Goal: Transaction & Acquisition: Purchase product/service

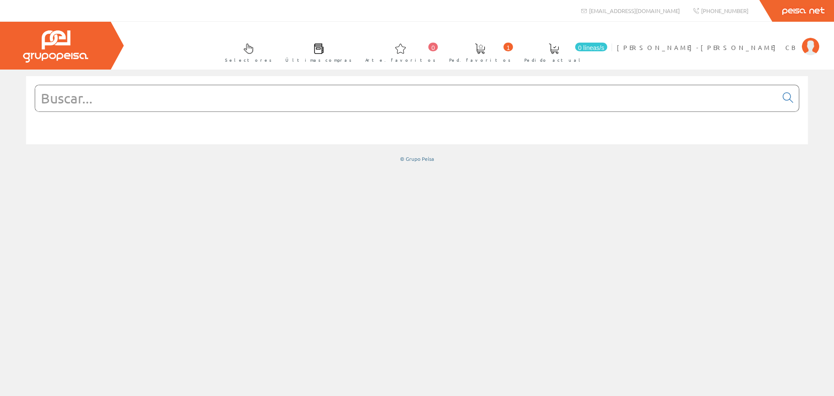
click at [134, 96] on input "text" at bounding box center [406, 98] width 742 height 26
paste input "8710163364711"
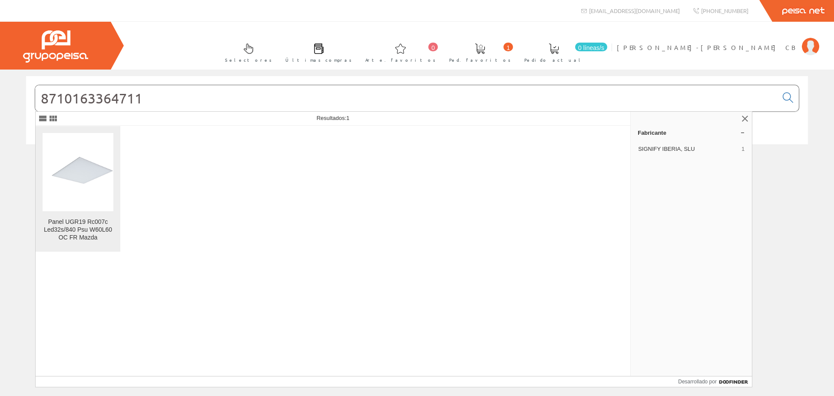
type input "8710163364711"
click at [88, 181] on img at bounding box center [78, 171] width 71 height 61
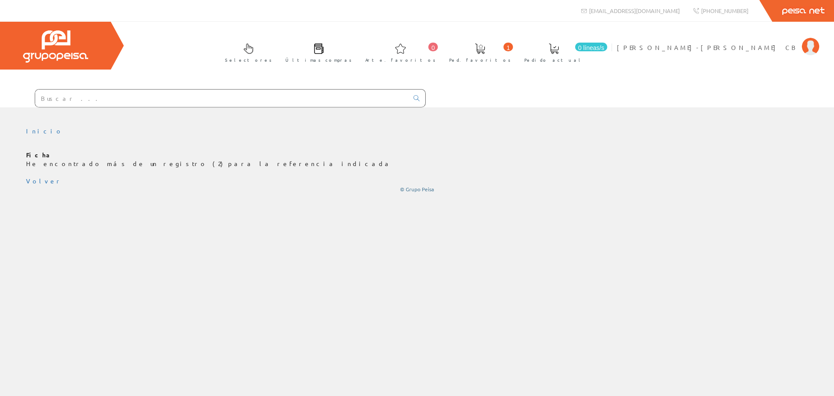
click at [114, 97] on input "text" at bounding box center [221, 97] width 373 height 17
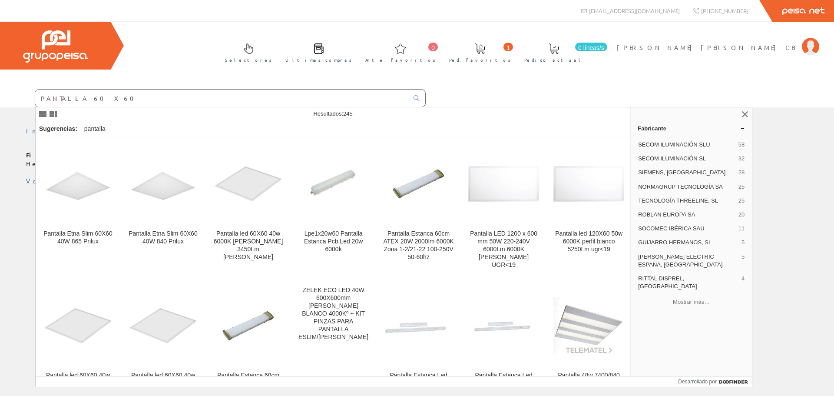
click at [189, 103] on input "PANTALLA 60 X60" at bounding box center [221, 97] width 373 height 17
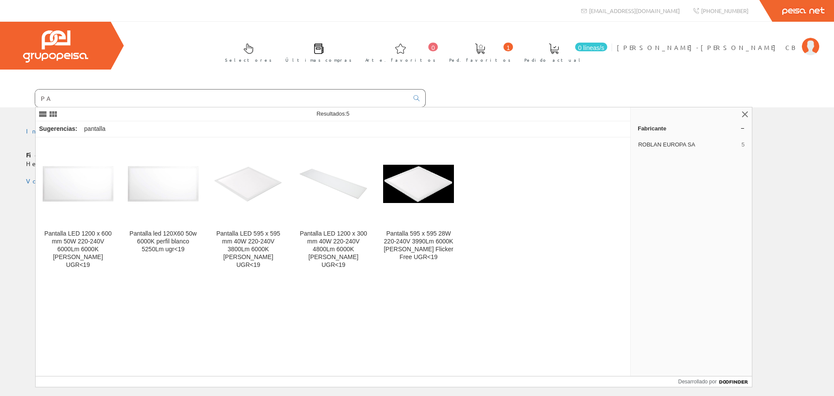
type input "P"
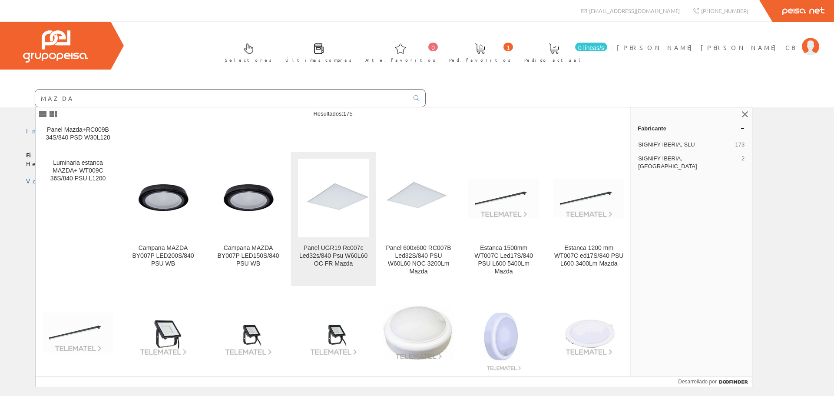
scroll to position [87, 0]
type input "MAZDA"
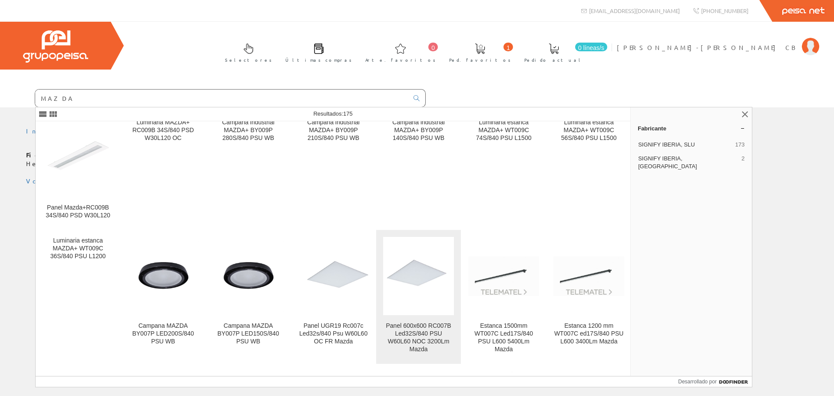
scroll to position [0, 0]
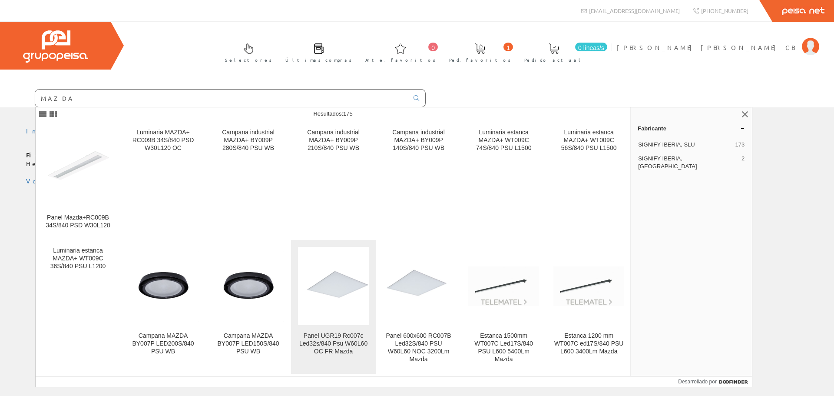
click at [334, 296] on img at bounding box center [333, 285] width 71 height 61
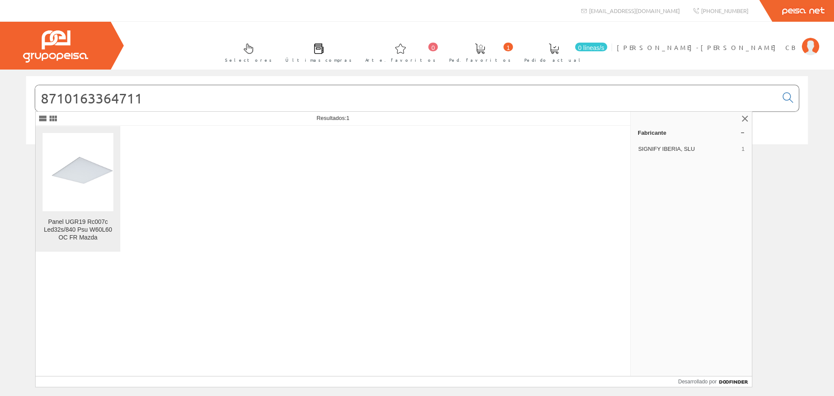
click at [86, 176] on img at bounding box center [78, 171] width 71 height 61
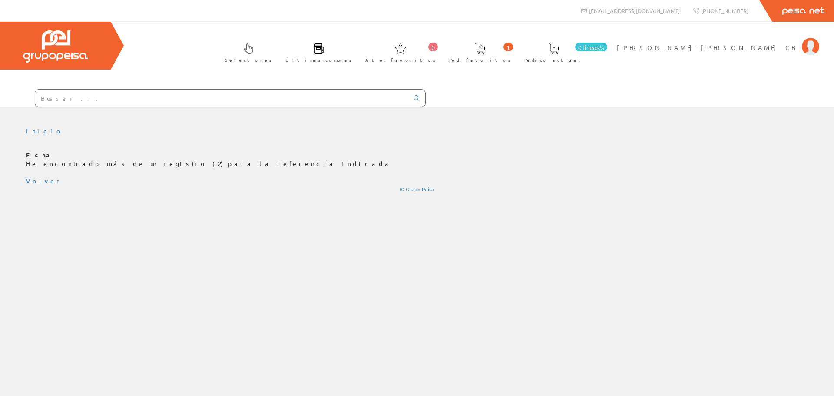
click at [60, 156] on p "Ficha He encontrado más de un registro (2) para la referencia indicada" at bounding box center [417, 159] width 782 height 17
click at [35, 176] on div "Ficha He encontrado más de un registro (2) para la referencia indicada Volver ©…" at bounding box center [417, 172] width 782 height 42
click at [35, 179] on font "Volver" at bounding box center [44, 181] width 36 height 8
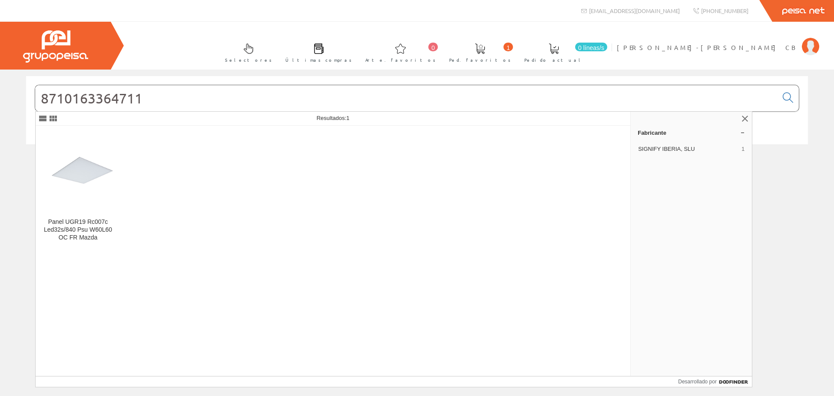
click at [192, 95] on input "8710163364711" at bounding box center [406, 98] width 742 height 26
drag, startPoint x: 146, startPoint y: 96, endPoint x: -101, endPoint y: 102, distance: 246.8
click at [0, 102] on html "info@peisa.com +34 962 96 59 14 0 1" at bounding box center [417, 198] width 834 height 396
paste input "RC007C"
type input "RC007C"
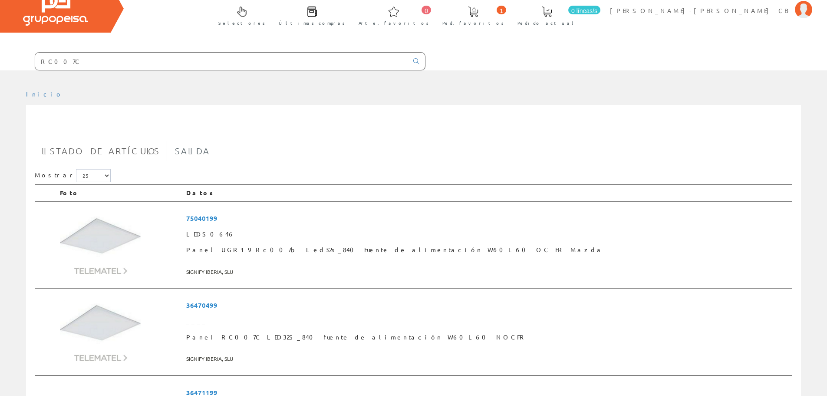
scroll to position [87, 0]
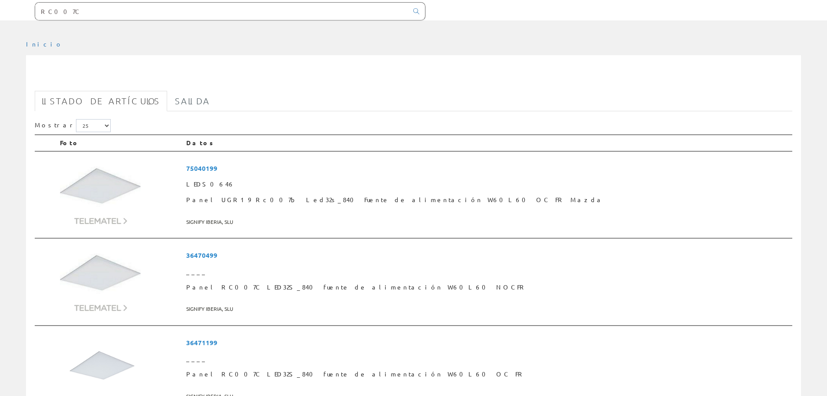
click at [146, 3] on input "RC007C" at bounding box center [221, 11] width 373 height 17
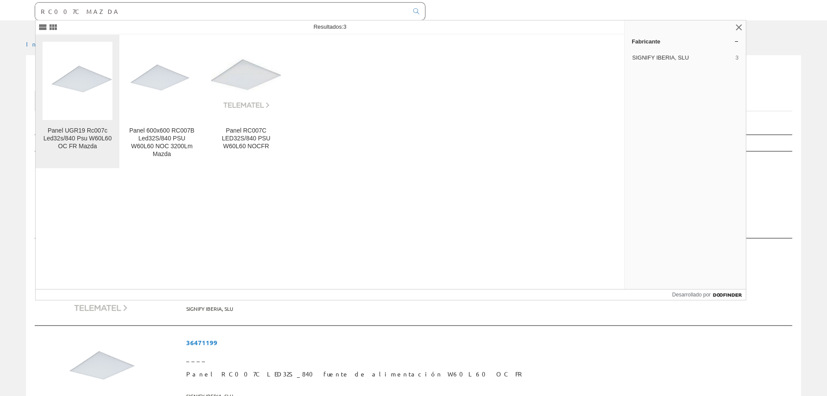
type input "RC007C MAZDA"
click at [70, 97] on img at bounding box center [78, 80] width 70 height 61
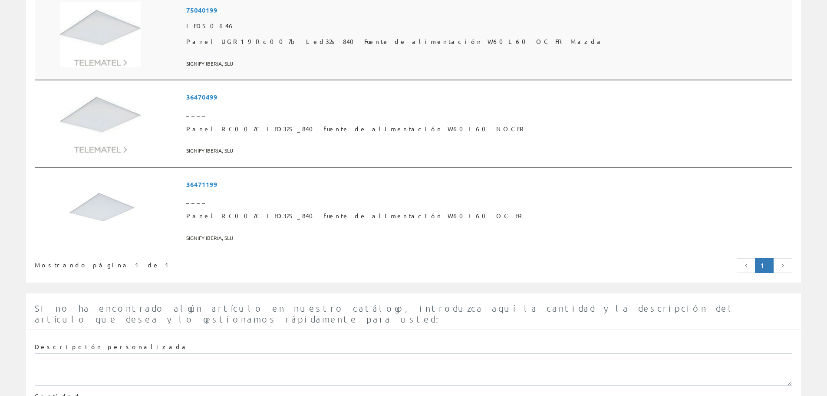
scroll to position [261, 0]
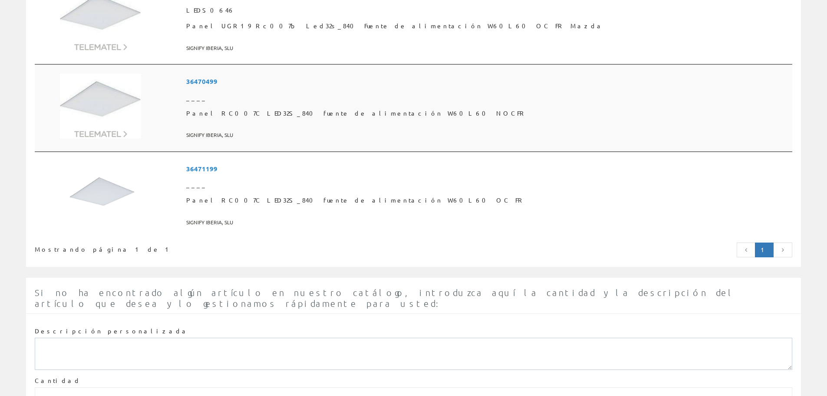
click at [218, 81] on font "36470499" at bounding box center [201, 81] width 31 height 9
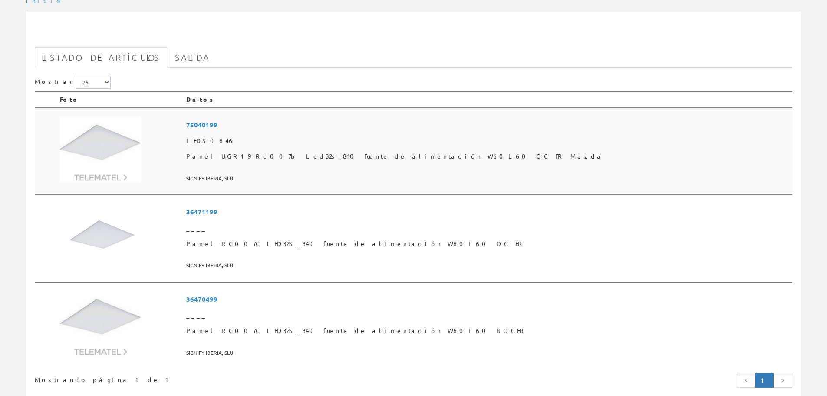
click at [218, 124] on font "75040199" at bounding box center [201, 124] width 31 height 9
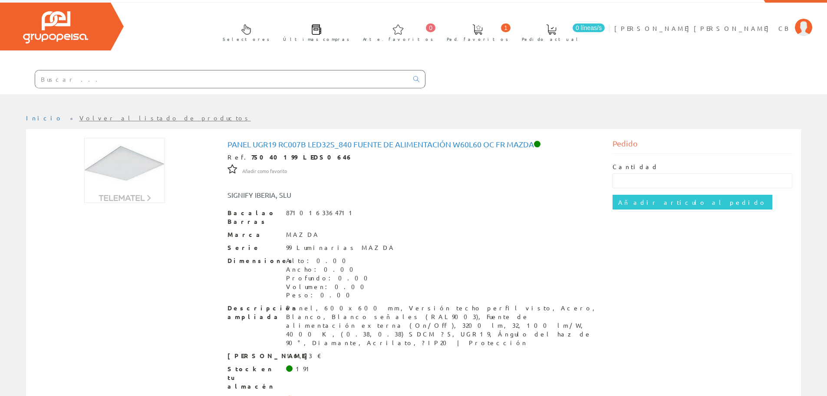
scroll to position [30, 0]
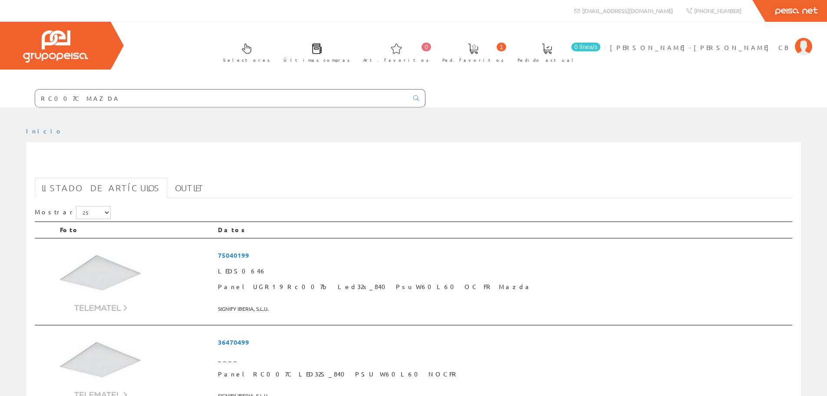
scroll to position [130, 0]
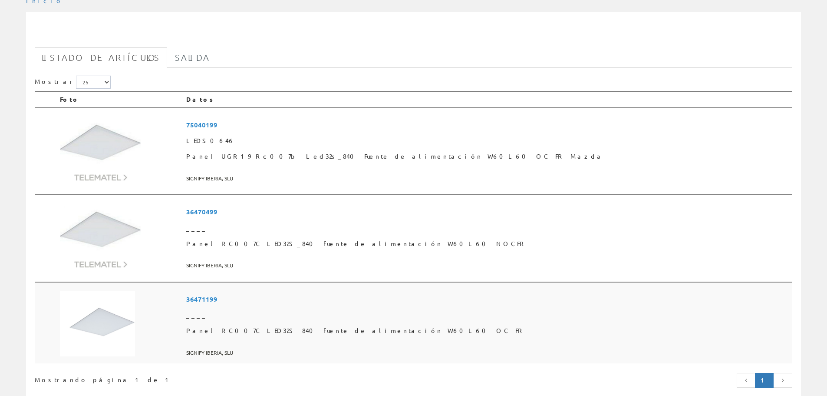
click at [218, 297] on font "36471199" at bounding box center [201, 298] width 31 height 9
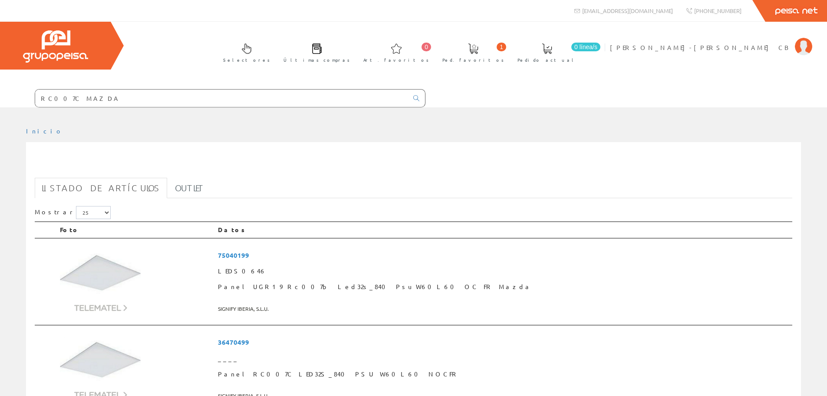
scroll to position [130, 0]
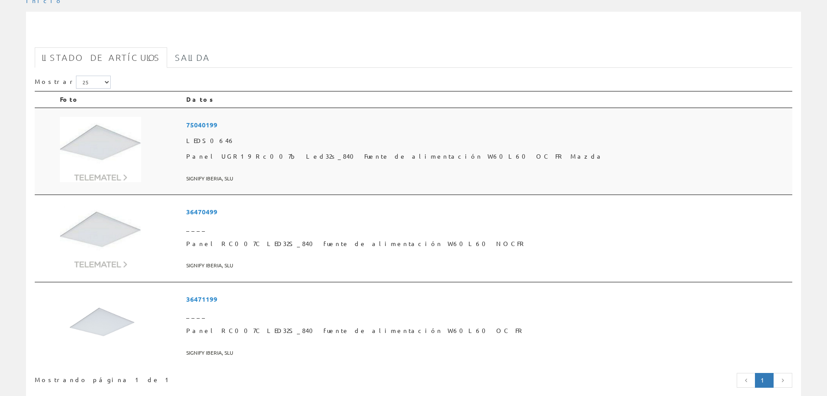
click at [218, 125] on font "75040199" at bounding box center [201, 124] width 31 height 9
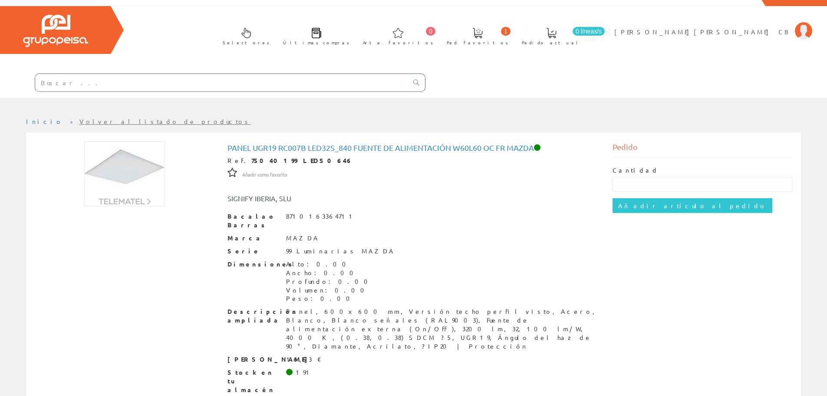
scroll to position [30, 0]
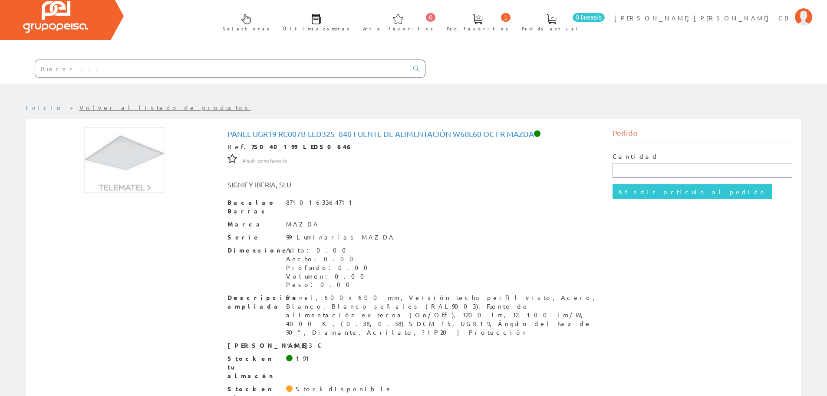
click at [703, 167] on input "text" at bounding box center [703, 170] width 180 height 15
type input "12"
click at [645, 194] on input "Añadir artículo al pedido" at bounding box center [693, 191] width 160 height 15
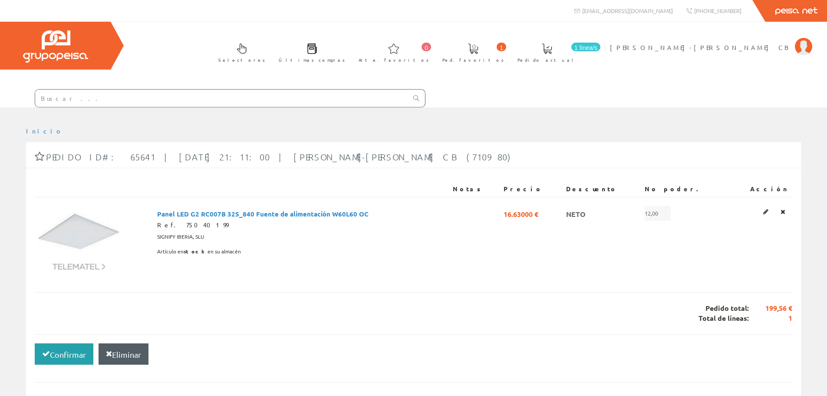
click at [54, 354] on font "Confirmar" at bounding box center [68, 354] width 36 height 9
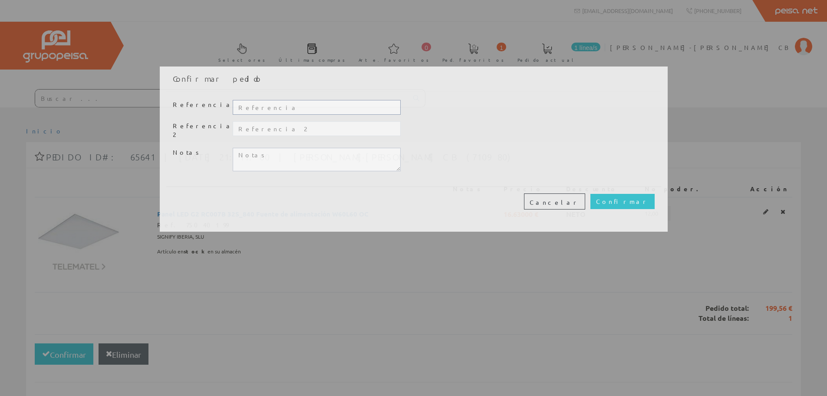
click at [258, 107] on input "text" at bounding box center [317, 107] width 168 height 15
type input "pablo GOBIK"
click at [648, 201] on input "Confirmar" at bounding box center [623, 201] width 64 height 15
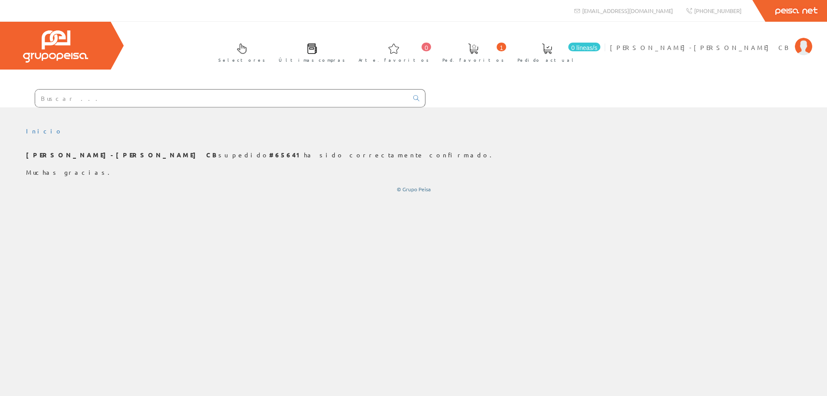
click at [509, 50] on link "1 Ped. favoritos" at bounding box center [471, 52] width 75 height 32
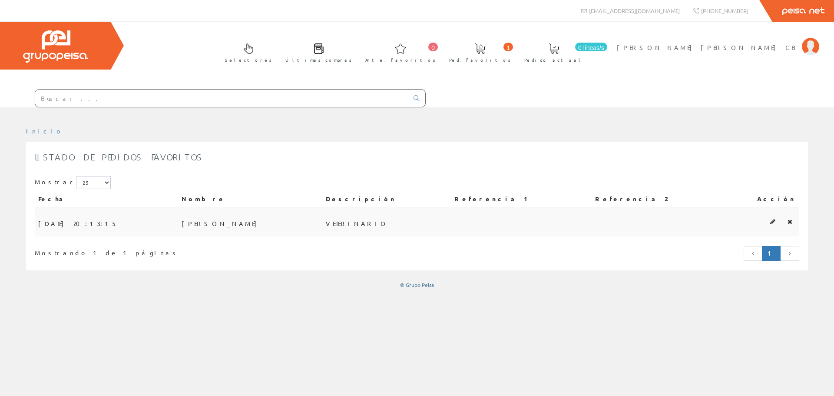
click at [278, 223] on td "PABLO" at bounding box center [250, 221] width 144 height 29
click at [791, 220] on icon at bounding box center [789, 221] width 5 height 6
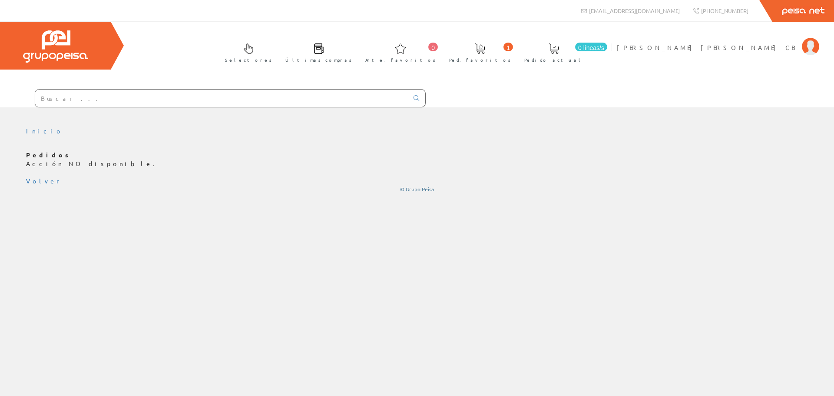
click at [515, 65] on link "1 Ped. favoritos" at bounding box center [477, 52] width 75 height 32
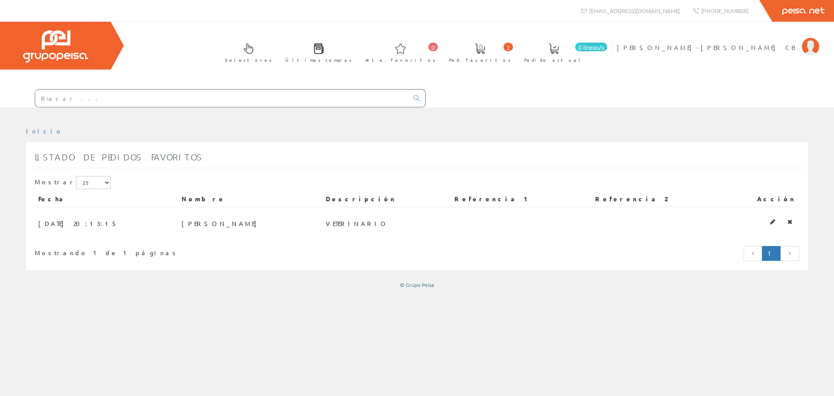
click at [515, 45] on link "1 Ped. favoritos" at bounding box center [477, 52] width 75 height 32
click at [791, 222] on icon at bounding box center [789, 221] width 5 height 6
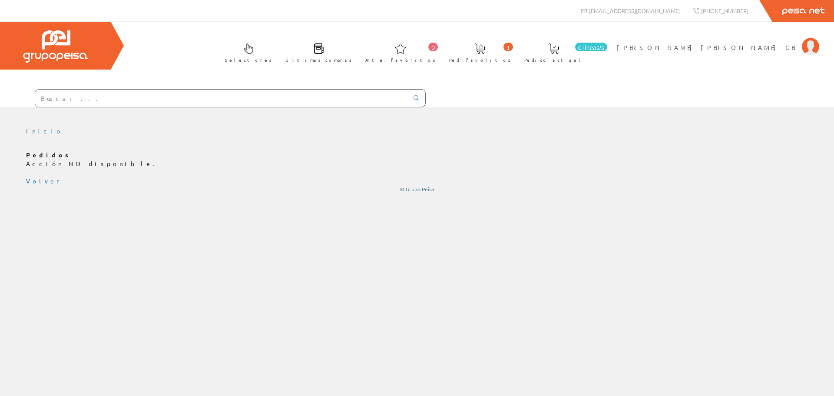
click at [582, 87] on div "Selectores Últimas compras 0 1" at bounding box center [417, 65] width 834 height 86
click at [276, 45] on link "Selectores" at bounding box center [246, 52] width 60 height 32
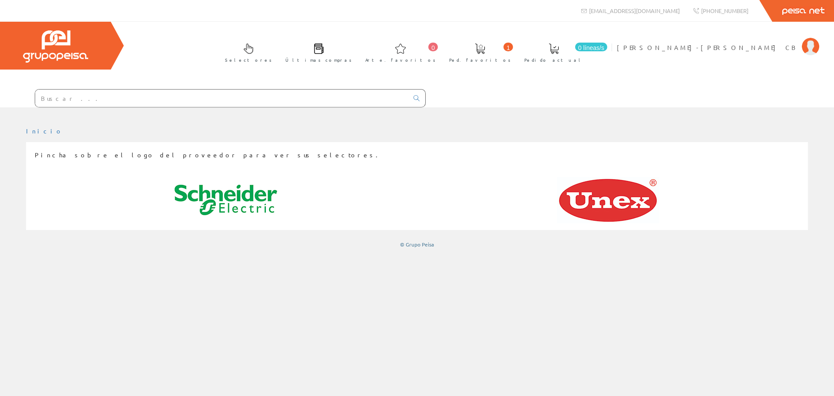
click at [485, 46] on span at bounding box center [480, 48] width 10 height 10
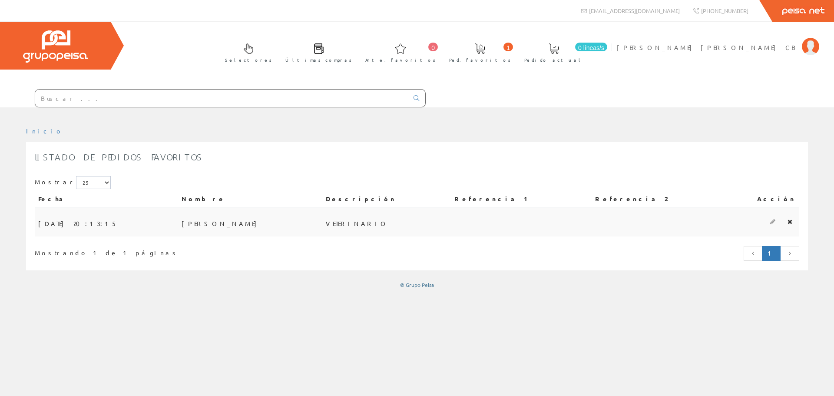
click at [774, 221] on icon at bounding box center [772, 221] width 5 height 6
click at [789, 220] on icon at bounding box center [789, 221] width 5 height 6
drag, startPoint x: 0, startPoint y: 0, endPoint x: 459, endPoint y: 39, distance: 460.3
click at [789, 220] on icon at bounding box center [789, 221] width 5 height 6
